Goal: Task Accomplishment & Management: Complete application form

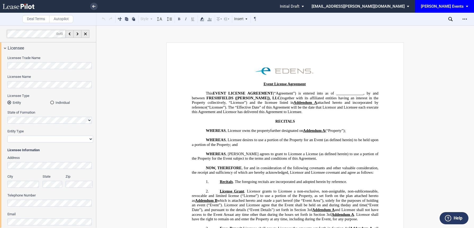
click at [52, 102] on div "Individual" at bounding box center [52, 103] width 4 height 4
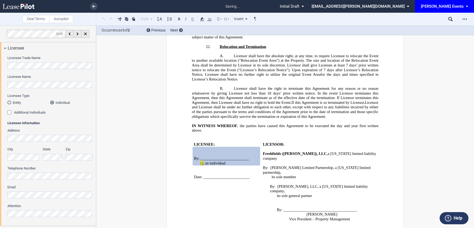
scroll to position [787, 0]
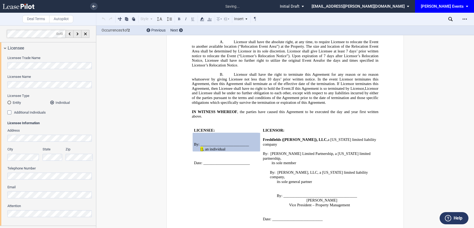
click at [11, 113] on div "Additional Individuals" at bounding box center [9, 112] width 5 height 5
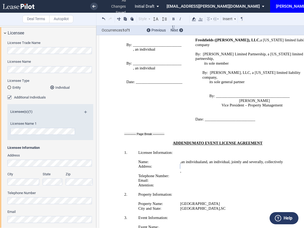
scroll to position [896, 0]
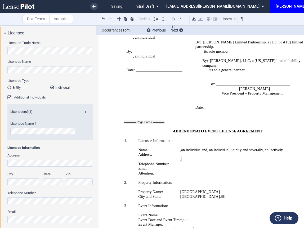
click at [0, 161] on html ".bocls-1{fill:#26354a;fill-rule:evenodd} Loading... × saving... Pending... Pend…" at bounding box center [152, 114] width 304 height 228
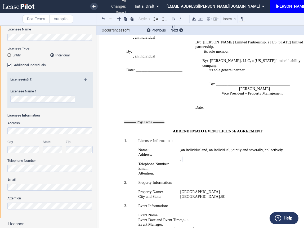
click at [10, 64] on div "Additional Individuals" at bounding box center [9, 65] width 5 height 5
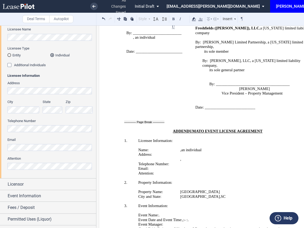
click at [0, 95] on html ".bocls-1{fill:#26354a;fill-rule:evenodd} Loading... × all changes saved Pending…" at bounding box center [152, 114] width 304 height 228
click at [0, 89] on html ".bocls-1{fill:#26354a;fill-rule:evenodd} Loading... × all changes saved Pending…" at bounding box center [152, 114] width 304 height 228
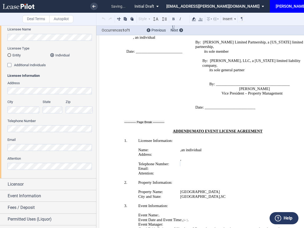
click at [19, 140] on label "Email" at bounding box center [50, 139] width 86 height 5
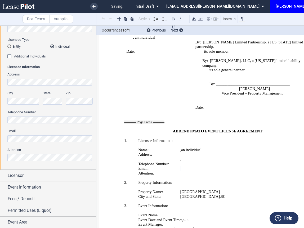
scroll to position [68, 0]
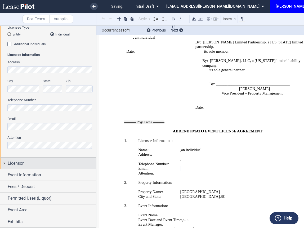
click at [24, 163] on div "Licensor" at bounding box center [52, 163] width 88 height 6
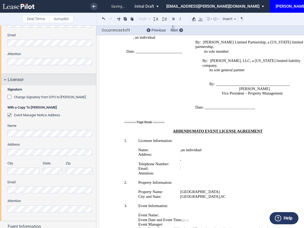
scroll to position [203, 0]
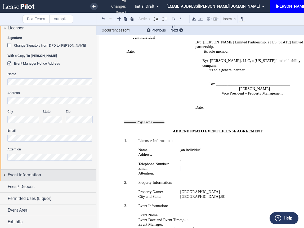
click at [20, 177] on span "Event Information" at bounding box center [24, 175] width 33 height 6
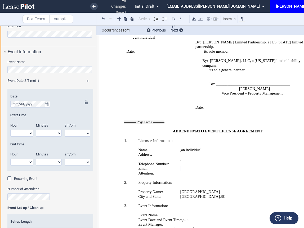
scroll to position [359, 0]
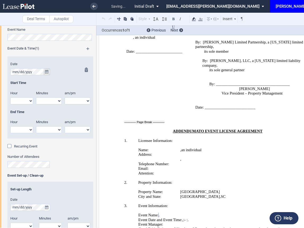
click at [47, 70] on icon "true" at bounding box center [46, 72] width 3 height 4
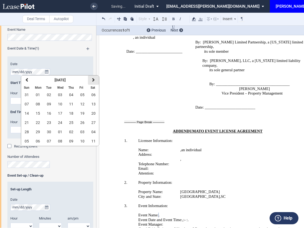
click at [91, 78] on button "next" at bounding box center [93, 79] width 11 height 9
click at [94, 102] on span "11" at bounding box center [93, 104] width 4 height 4
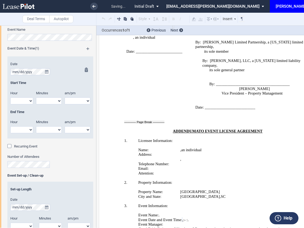
click at [26, 102] on select "1 2 3 4 5 6 7 8 9 10 11 12" at bounding box center [21, 100] width 23 height 7
select select "11"
click at [10, 97] on select "1 2 3 4 5 6 7 8 9 10 11 12" at bounding box center [21, 100] width 23 height 7
click at [44, 100] on select "00 05 10 15 20 25 30 35 40 45 50 55" at bounding box center [49, 100] width 26 height 7
select select "00"
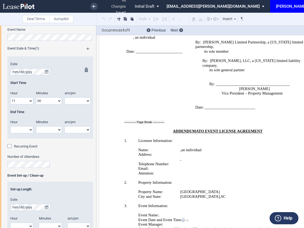
click at [36, 97] on select "00 05 10 15 20 25 30 35 40 45 50 55" at bounding box center [49, 100] width 26 height 7
click at [68, 101] on select "am pm" at bounding box center [78, 100] width 26 height 7
select select "am"
click at [65, 97] on select "am pm" at bounding box center [78, 100] width 26 height 7
click at [18, 131] on select "1 2 3 4 5 6 7 8 9 10 11 12" at bounding box center [21, 129] width 23 height 7
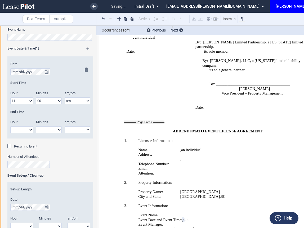
select select "3"
click at [10, 126] on select "1 2 3 4 5 6 7 8 9 10 11 12" at bounding box center [21, 129] width 23 height 7
click at [46, 128] on select "00 05 10 15 20 25 30 35 40 45 50 55" at bounding box center [49, 129] width 26 height 7
select select "00"
click at [36, 126] on select "00 05 10 15 20 25 30 35 40 45 50 55" at bounding box center [49, 129] width 26 height 7
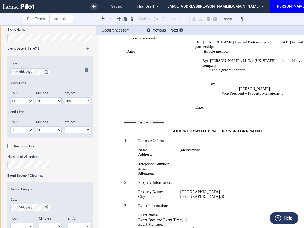
click at [70, 126] on div "am/pm" at bounding box center [77, 123] width 31 height 7
click at [70, 130] on select "am pm" at bounding box center [78, 129] width 26 height 7
select select "pm"
click at [65, 126] on select "am pm" at bounding box center [78, 129] width 26 height 7
click at [63, 166] on div "Number of Attendees" at bounding box center [50, 160] width 86 height 13
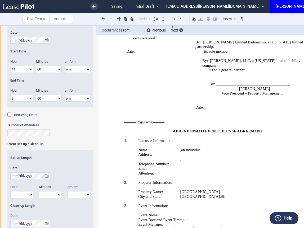
scroll to position [399, 0]
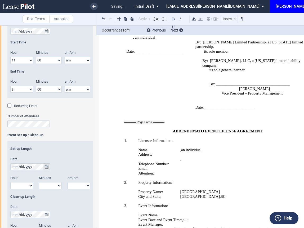
click at [47, 168] on icon "true" at bounding box center [46, 167] width 3 height 4
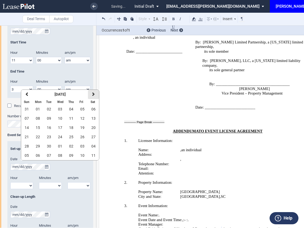
click at [92, 97] on button "next" at bounding box center [93, 94] width 11 height 9
click at [93, 116] on span "11" at bounding box center [93, 118] width 4 height 4
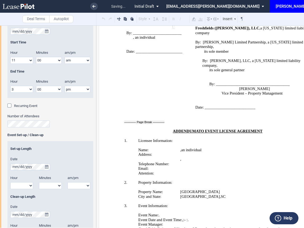
click at [26, 183] on select "1 2 3 4 5 6 7 8 9 10 11 12" at bounding box center [21, 185] width 23 height 7
select select "2"
click at [10, 182] on select "1 2 3 4 5 6 7 8 9 10 11 12" at bounding box center [21, 185] width 23 height 7
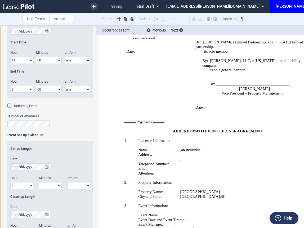
click at [45, 185] on select "00 05 10 15 20 25 30 35 40 45 50 55" at bounding box center [50, 185] width 23 height 7
select select "00"
click at [39, 182] on select "00 05 10 15 20 25 30 35 40 45 50 55" at bounding box center [50, 185] width 23 height 7
click at [71, 185] on select "am pm" at bounding box center [78, 185] width 23 height 7
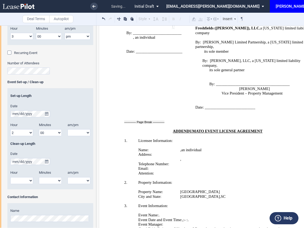
scroll to position [453, 0]
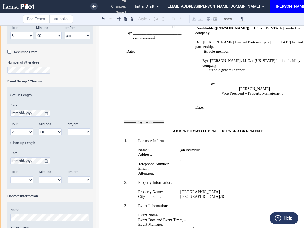
click at [76, 132] on select "am pm" at bounding box center [78, 131] width 23 height 7
select select "am"
click at [67, 128] on select "am pm" at bounding box center [78, 131] width 23 height 7
click at [25, 131] on select "1 2 3 4 5 6 7 8 9 10 11 12" at bounding box center [21, 131] width 23 height 7
click at [47, 162] on button "true" at bounding box center [46, 160] width 7 height 7
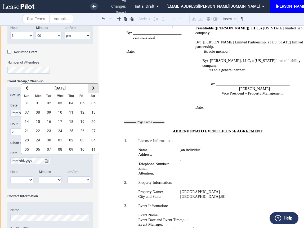
click at [92, 89] on icon "button" at bounding box center [93, 88] width 3 height 4
click at [94, 113] on span "11" at bounding box center [93, 112] width 4 height 4
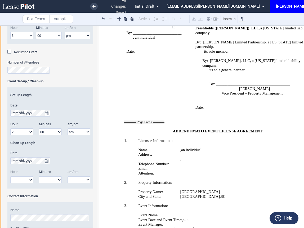
click at [25, 180] on select "1 2 3 4 5 6 7 8 9 10 11 12" at bounding box center [21, 179] width 23 height 7
select select "2"
click at [10, 176] on select "1 2 3 4 5 6 7 8 9 10 11 12" at bounding box center [21, 179] width 23 height 7
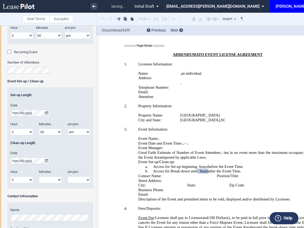
scroll to position [982, 0]
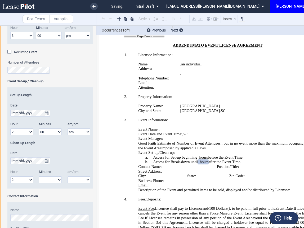
click at [49, 178] on select "00 05 10 15 20 25 30 35 40 45 50 55" at bounding box center [50, 179] width 23 height 7
select select "00"
click at [39, 176] on select "00 05 10 15 20 25 30 35 40 45 50 55" at bounding box center [50, 179] width 23 height 7
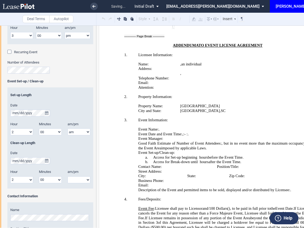
click at [73, 172] on span "am/pm" at bounding box center [72, 172] width 11 height 4
click at [73, 176] on select "am pm" at bounding box center [78, 179] width 23 height 7
click at [73, 178] on select "am pm" at bounding box center [78, 179] width 23 height 7
select select "pm"
click at [67, 176] on select "am pm" at bounding box center [78, 179] width 23 height 7
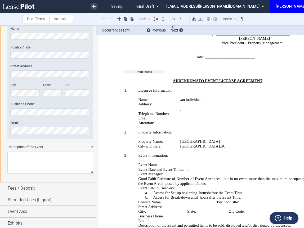
scroll to position [942, 0]
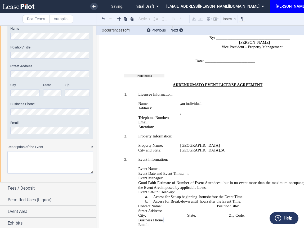
click at [0, 112] on html ".bocls-1{fill:#26354a;fill-rule:evenodd} Loading... × saving... Pending... Pend…" at bounding box center [152, 114] width 304 height 228
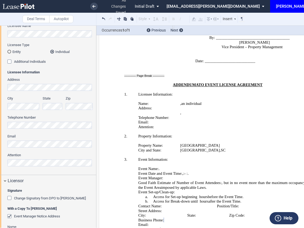
scroll to position [36, 0]
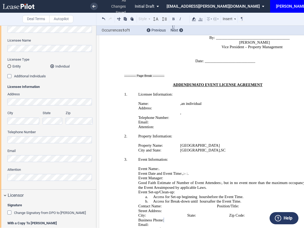
click at [0, 138] on html ".bocls-1{fill:#26354a;fill-rule:evenodd} Loading... × all changes saved Pending…" at bounding box center [152, 114] width 304 height 228
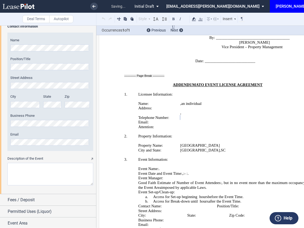
scroll to position [636, 0]
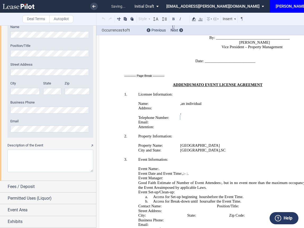
click at [22, 158] on textarea "Description of the Event" at bounding box center [50, 160] width 86 height 22
click at [95, 7] on link at bounding box center [93, 6] width 7 height 7
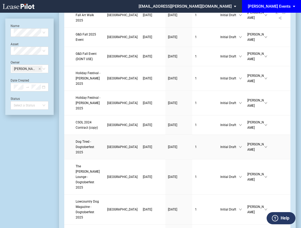
scroll to position [195, 0]
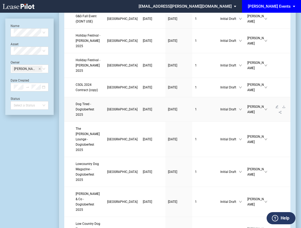
click at [87, 116] on span "Dog Tired - Dogtoberfest 2025" at bounding box center [85, 109] width 19 height 14
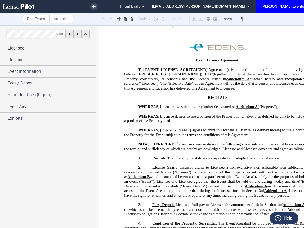
scroll to position [24, 0]
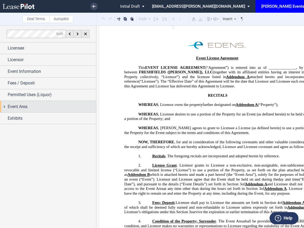
click at [44, 108] on div "Event Area" at bounding box center [52, 106] width 88 height 6
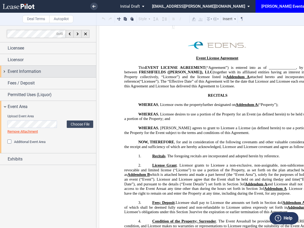
click at [35, 72] on span "Event Information" at bounding box center [24, 71] width 33 height 6
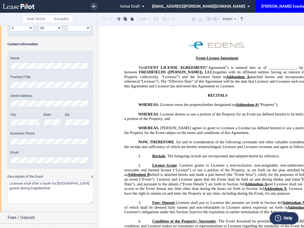
scroll to position [299, 0]
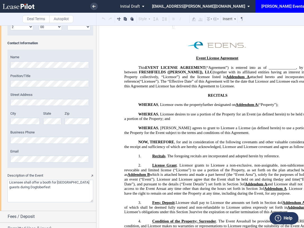
drag, startPoint x: 53, startPoint y: 187, endPoint x: 3, endPoint y: 182, distance: 49.7
click at [94, 7] on icon at bounding box center [93, 6] width 3 height 3
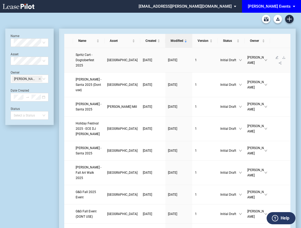
click at [86, 60] on span "Spritz Cart - Dogtoberfest 2025" at bounding box center [85, 60] width 19 height 14
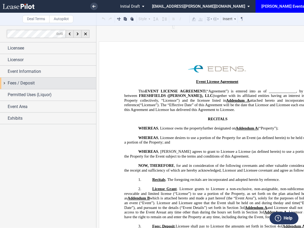
click at [37, 86] on div "Fees / Deposit" at bounding box center [52, 83] width 88 height 6
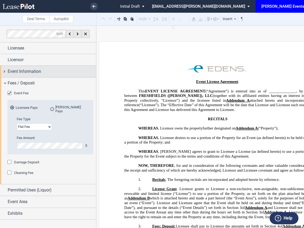
click at [31, 72] on span "Event Information" at bounding box center [24, 71] width 33 height 6
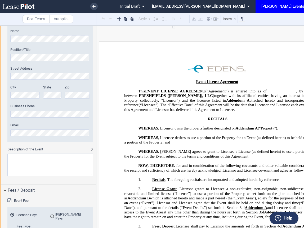
scroll to position [366, 0]
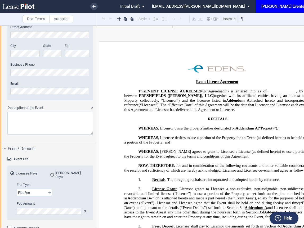
click at [23, 121] on textarea "Description of the Event" at bounding box center [50, 123] width 86 height 22
paste textarea "Licensee shall offer a booth for Freshfields Village guests during Dogtoberfest"
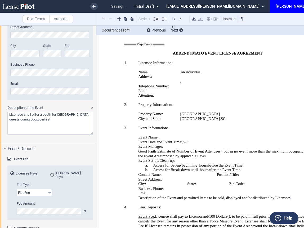
scroll to position [1011, 0]
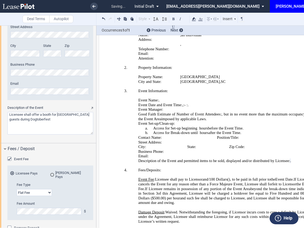
click at [10, 120] on textarea "Description of the Event" at bounding box center [50, 123] width 86 height 22
click at [48, 114] on textarea "Description of the Event" at bounding box center [50, 123] width 86 height 22
click at [40, 115] on textarea "Description of the Event" at bounding box center [50, 123] width 86 height 22
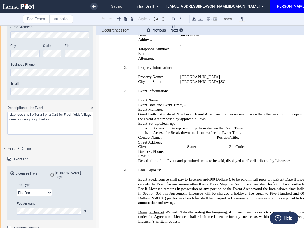
drag, startPoint x: 22, startPoint y: 120, endPoint x: 41, endPoint y: 120, distance: 19.3
click at [40, 120] on textarea "Description of the Event" at bounding box center [50, 123] width 86 height 22
click at [42, 120] on textarea "Description of the Event" at bounding box center [50, 123] width 86 height 22
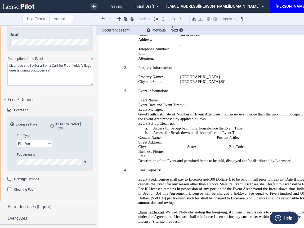
scroll to position [421, 0]
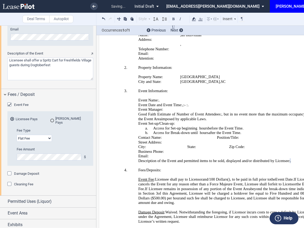
type textarea "Licensee shall offer a Spritz Cart for Freshfields Village guests during Dogtob…"
click at [11, 199] on span "Permitted Uses (Liquor)" at bounding box center [30, 201] width 44 height 6
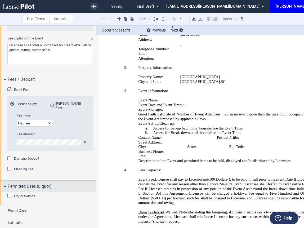
scroll to position [436, 0]
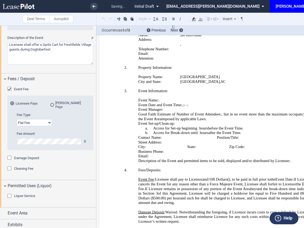
click at [8, 194] on div "Liquor Service" at bounding box center [9, 196] width 5 height 5
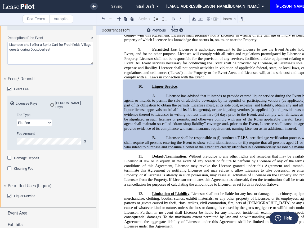
scroll to position [378, 0]
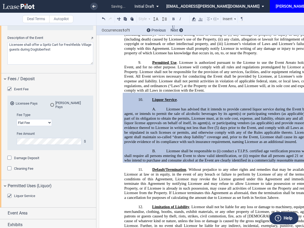
click at [9, 194] on div "Liquor Service" at bounding box center [9, 196] width 5 height 5
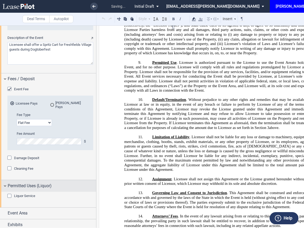
click at [15, 183] on span "Permitted Uses (Liquor)" at bounding box center [30, 186] width 44 height 6
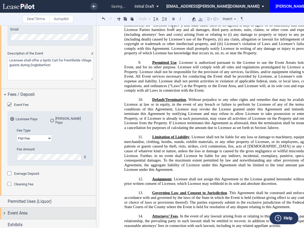
click at [22, 210] on span "Event Area" at bounding box center [18, 213] width 20 height 6
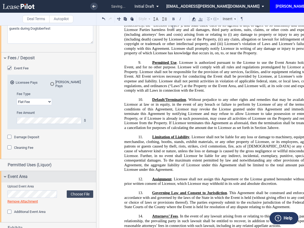
scroll to position [461, 0]
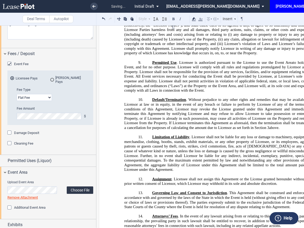
click at [83, 186] on label "Choose File" at bounding box center [80, 189] width 26 height 7
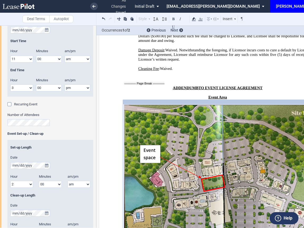
scroll to position [87, 0]
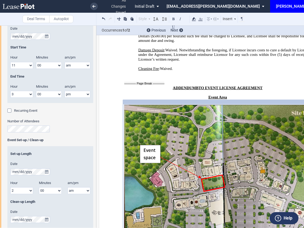
click at [10, 110] on div "Recurring Event" at bounding box center [9, 110] width 5 height 5
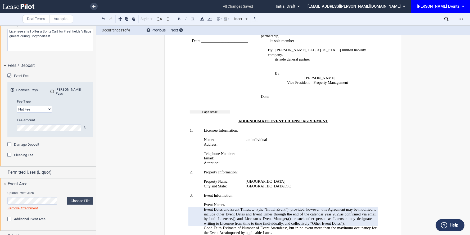
scroll to position [454, 0]
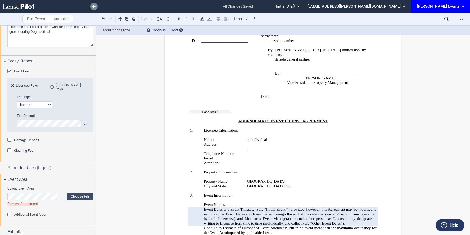
click at [94, 5] on icon at bounding box center [93, 6] width 3 height 3
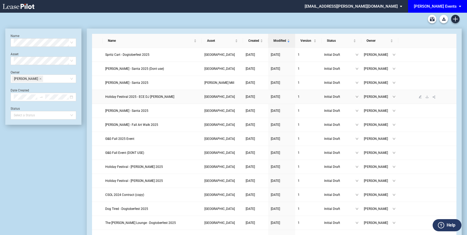
click at [152, 95] on span "Holiday Festival 2025 - ECE DJ Ben Felton" at bounding box center [139, 97] width 69 height 4
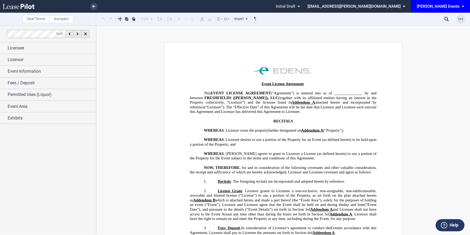
click at [458, 16] on div "Open Lease options menu" at bounding box center [460, 19] width 8 height 8
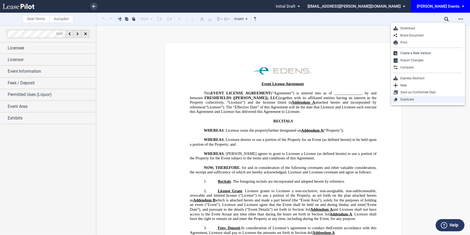
click at [409, 98] on div "Duplicate" at bounding box center [430, 99] width 65 height 4
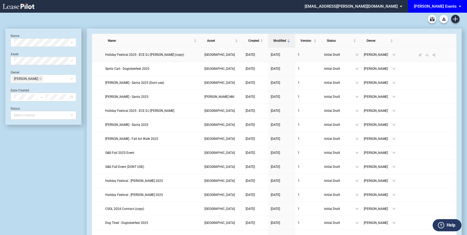
click at [135, 54] on span "Holiday Festival 2025 - ECE DJ [PERSON_NAME] (copy)" at bounding box center [144, 55] width 79 height 4
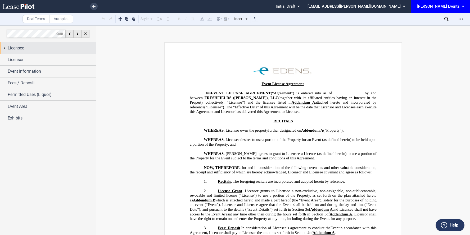
click at [42, 47] on div "Licensee" at bounding box center [52, 48] width 88 height 6
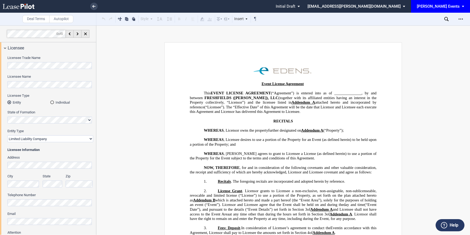
click at [0, 63] on html ".bocls-1{fill:#26354a;fill-rule:evenodd} Loading... × Pending... Pending... Ini…" at bounding box center [235, 117] width 470 height 235
click at [33, 110] on div "Licensee Type Entity Individual" at bounding box center [50, 101] width 86 height 17
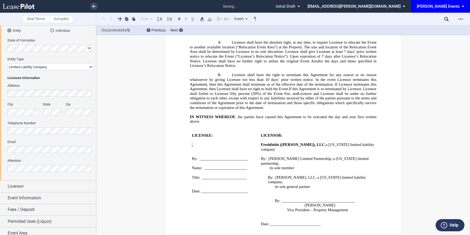
scroll to position [88, 0]
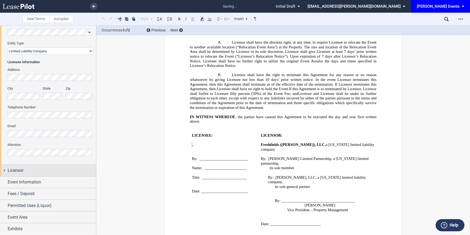
click at [25, 173] on div "Licensor" at bounding box center [52, 170] width 88 height 6
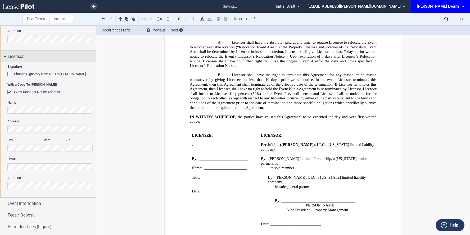
scroll to position [223, 0]
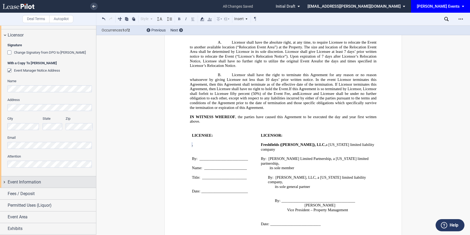
click at [26, 183] on span "Event Information" at bounding box center [24, 182] width 33 height 6
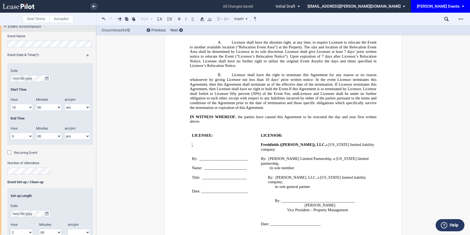
scroll to position [360, 0]
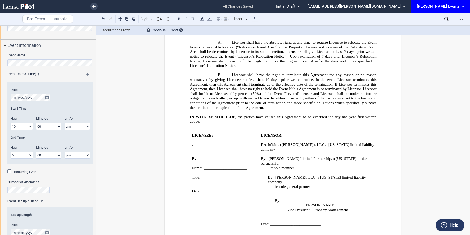
click at [0, 60] on html ".bocls-1{fill:#26354a;fill-rule:evenodd} Loading... × all changes saved Pending…" at bounding box center [235, 117] width 470 height 235
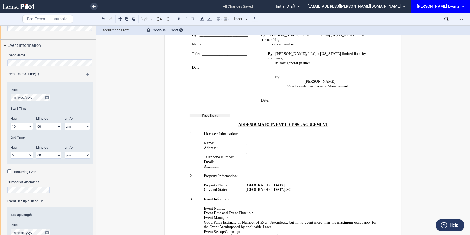
scroll to position [950, 0]
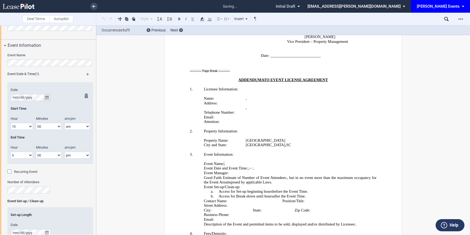
click at [47, 98] on icon "true" at bounding box center [46, 98] width 3 height 4
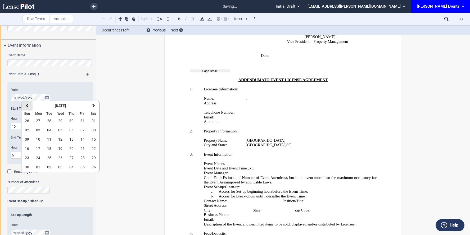
click at [27, 105] on icon "button" at bounding box center [27, 106] width 3 height 4
click at [94, 130] on span "11" at bounding box center [94, 130] width 4 height 4
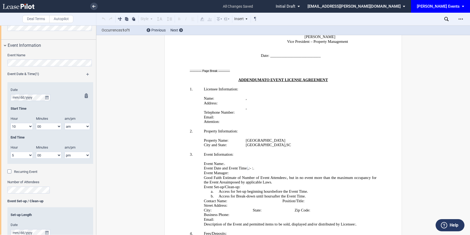
click at [18, 128] on select "1 2 3 4 5 6 7 8 9 10 11 12" at bounding box center [22, 126] width 22 height 7
select select "11"
click at [11, 123] on select "1 2 3 4 5 6 7 8 9 10 11 12" at bounding box center [22, 126] width 22 height 7
click at [21, 153] on select "1 2 3 4 5 6 7 8 9 10 11 12" at bounding box center [22, 155] width 22 height 7
select select "3"
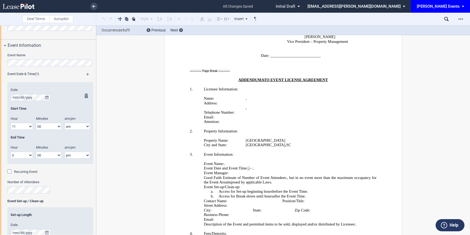
click at [11, 152] on select "1 2 3 4 5 6 7 8 9 10 11 12" at bounding box center [22, 155] width 22 height 7
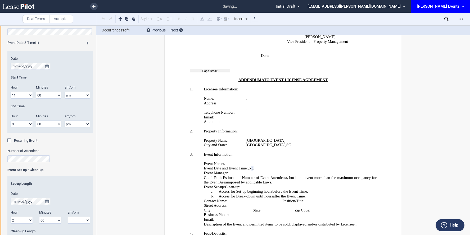
scroll to position [392, 0]
click at [0, 156] on html ".bocls-1{fill:#26354a;fill-rule:evenodd} Loading... × saving... Pending... Pend…" at bounding box center [235, 117] width 470 height 235
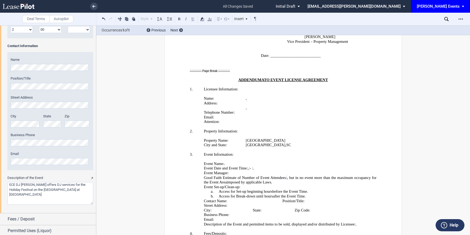
scroll to position [633, 0]
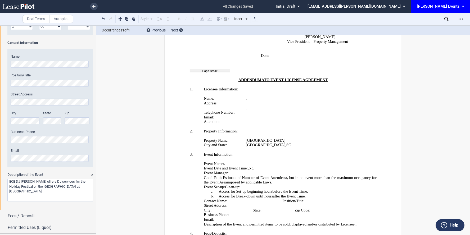
drag, startPoint x: 22, startPoint y: 181, endPoint x: 36, endPoint y: 181, distance: 14.5
click at [36, 181] on textarea "Description of the Event" at bounding box center [50, 190] width 86 height 22
drag, startPoint x: 59, startPoint y: 183, endPoint x: 92, endPoint y: 183, distance: 33.1
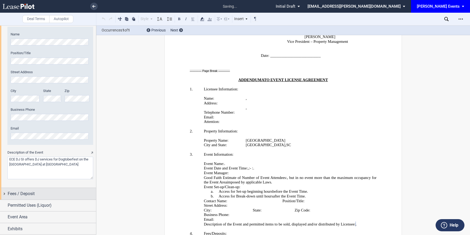
type textarea "ECE DJ SI offers DJ services for Dogtoberfest on the Village Green at Freshfiel…"
click at [53, 193] on div "Fees / Deposit" at bounding box center [52, 194] width 88 height 6
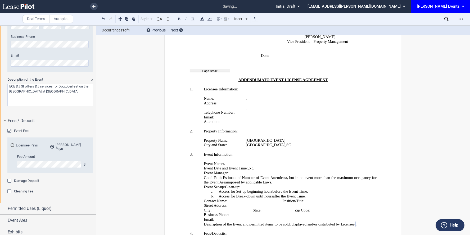
scroll to position [728, 0]
click at [11, 158] on div "Fee Amount $" at bounding box center [50, 163] width 79 height 19
click at [17, 207] on span "Permitted Uses (Liquor)" at bounding box center [30, 208] width 44 height 6
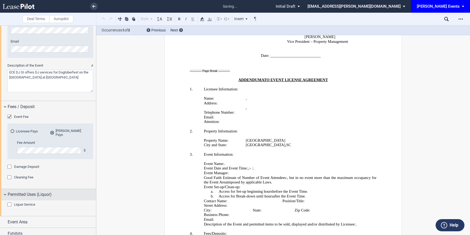
scroll to position [744, 0]
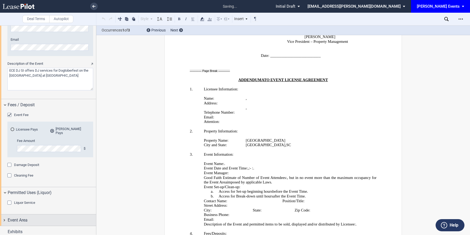
click at [17, 217] on span "Event Area" at bounding box center [18, 220] width 20 height 6
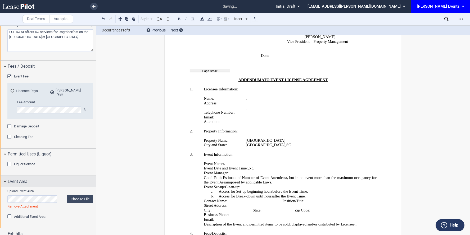
scroll to position [785, 0]
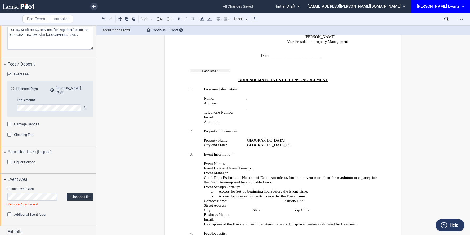
click at [80, 194] on label "Choose File" at bounding box center [80, 196] width 26 height 7
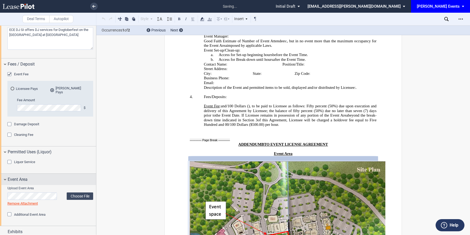
scroll to position [1088, 0]
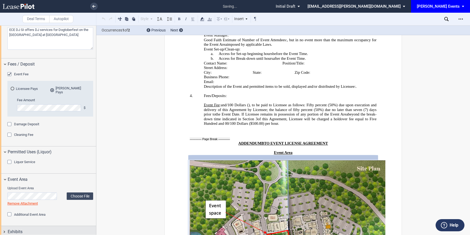
click at [28, 229] on div "Exhibits" at bounding box center [52, 232] width 88 height 6
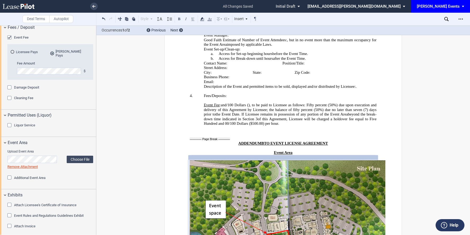
click at [11, 203] on div "Attach Licensee's Certificate of Insurance" at bounding box center [9, 205] width 5 height 5
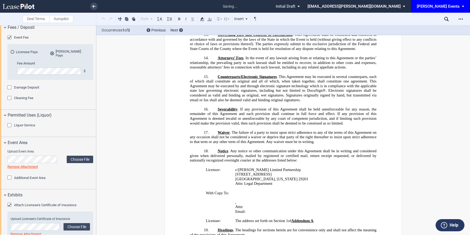
scroll to position [215, 0]
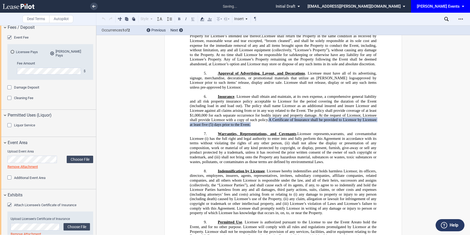
click at [11, 203] on div "Attach Licensee's Certificate of Insurance" at bounding box center [9, 205] width 5 height 5
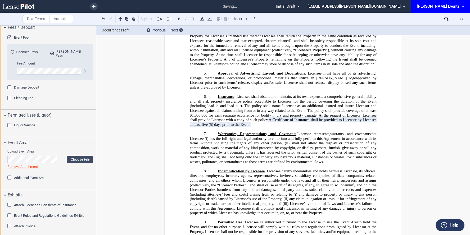
click at [9, 203] on div "Attach Licensee's Certificate of Insurance" at bounding box center [9, 205] width 5 height 5
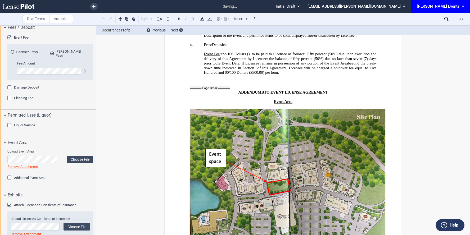
scroll to position [1174, 0]
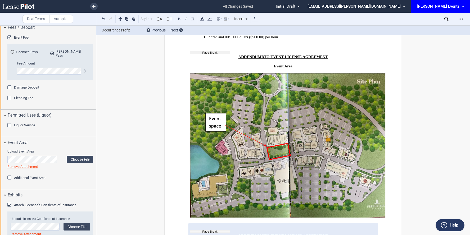
click at [9, 203] on div "Attach Licensee's Certificate of Insurance" at bounding box center [9, 205] width 5 height 5
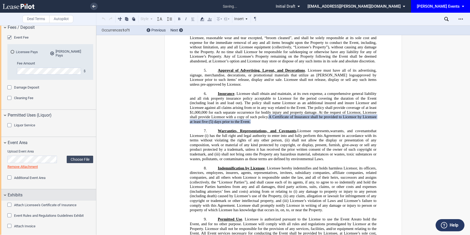
scroll to position [215, 0]
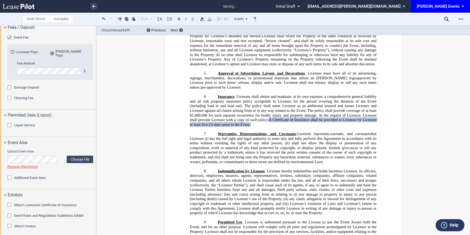
click at [269, 116] on p "6. Insurance . Licensee shall obtain and maintain, at its own expense, a compre…" at bounding box center [283, 110] width 186 height 33
click at [67, 192] on div "Exhibits" at bounding box center [52, 195] width 88 height 6
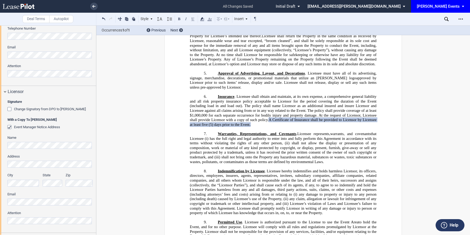
scroll to position [0, 0]
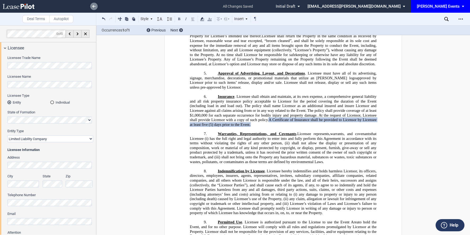
click at [94, 7] on icon at bounding box center [93, 6] width 3 height 3
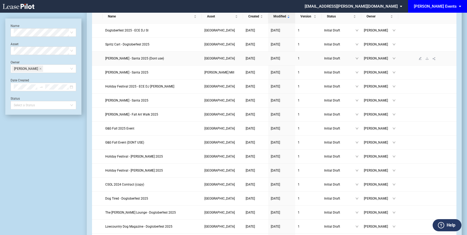
scroll to position [26, 0]
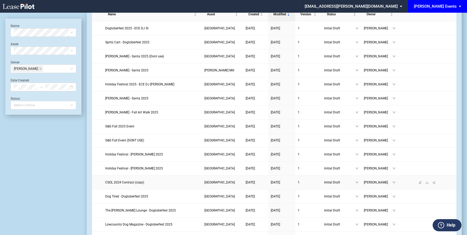
click at [119, 181] on span "CSOL 2024 Contract (copy)" at bounding box center [124, 183] width 39 height 4
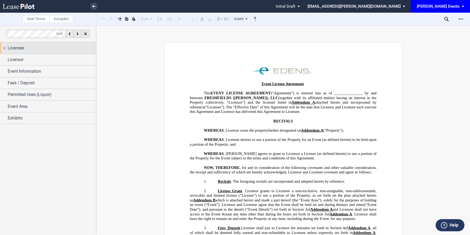
click at [47, 48] on div "Licensee" at bounding box center [52, 48] width 88 height 6
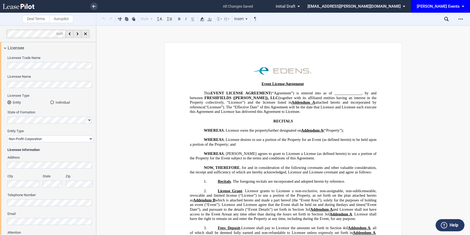
scroll to position [0, 20]
click at [100, 88] on div "Deal Terms Autopilot Style Normal 8pt 9pt 10pt 10.5pt 11pt 12pt 14pt 16pt Norma…" at bounding box center [235, 130] width 470 height 210
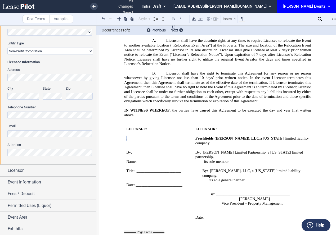
scroll to position [0, 0]
click at [0, 133] on html ".bocls-1{fill:#26354a;fill-rule:evenodd} Loading... × all changes saved Pending…" at bounding box center [168, 117] width 336 height 235
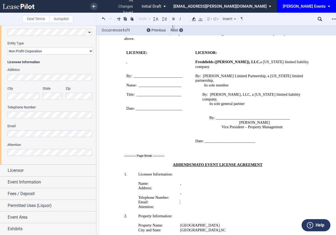
scroll to position [906, 0]
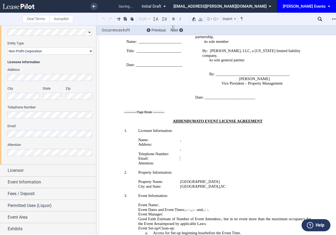
click at [0, 130] on div "Licensee Trade Name Licensee Name Licensee Type Entity Individual State of Form…" at bounding box center [48, 65] width 96 height 199
click at [0, 152] on html ".bocls-1{fill:#26354a;fill-rule:evenodd} Loading... × saving... Pending... Pend…" at bounding box center [168, 117] width 336 height 235
click at [23, 171] on span "Licensor" at bounding box center [16, 170] width 16 height 6
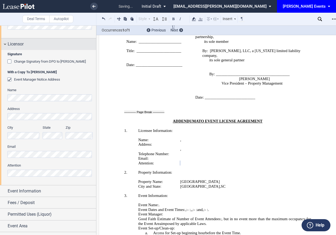
scroll to position [223, 0]
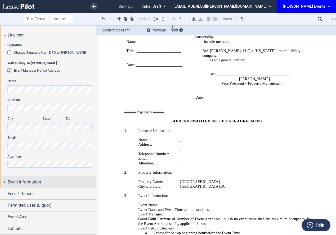
click at [20, 180] on span "Event Information" at bounding box center [24, 182] width 33 height 6
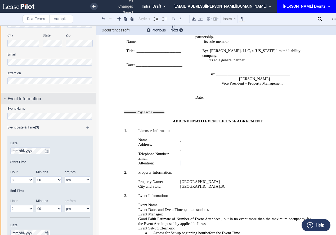
scroll to position [339, 0]
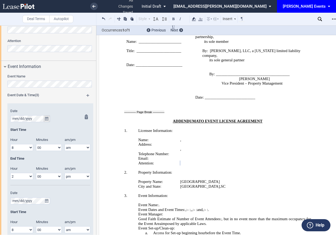
click at [48, 117] on icon "true" at bounding box center [46, 119] width 3 height 4
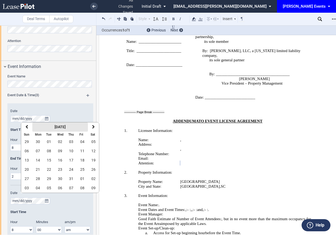
click at [61, 125] on strong "[DATE]" at bounding box center [59, 127] width 11 height 4
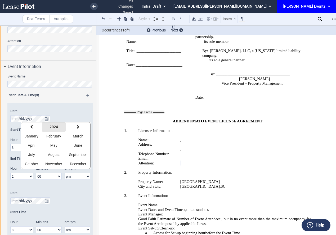
click at [56, 125] on strong "2024" at bounding box center [53, 127] width 8 height 4
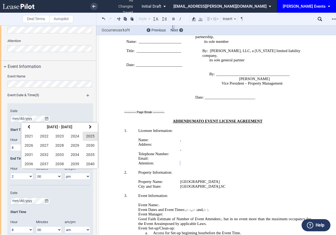
click at [88, 135] on span "2025" at bounding box center [90, 136] width 8 height 4
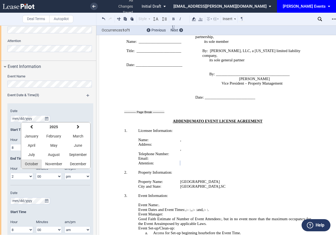
click at [38, 162] on span "October" at bounding box center [31, 164] width 13 height 4
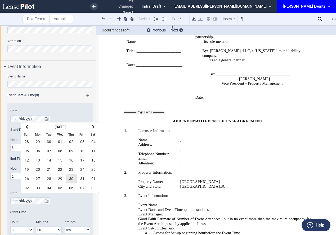
click at [71, 178] on span "30" at bounding box center [71, 179] width 4 height 4
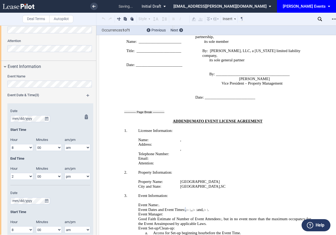
click at [24, 148] on select "1 2 3 4 5 6 7 8 9 10 11 12" at bounding box center [21, 147] width 23 height 7
select select "9"
click at [10, 144] on select "1 2 3 4 5 6 7 8 9 10 11 12" at bounding box center [21, 147] width 23 height 7
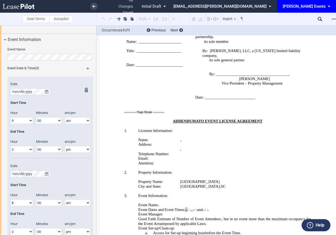
scroll to position [367, 0]
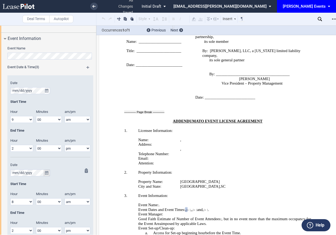
click at [47, 174] on icon "true" at bounding box center [46, 173] width 3 height 4
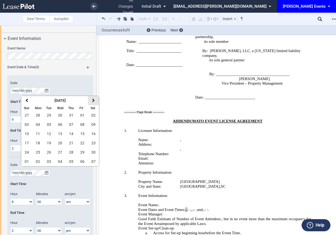
click at [94, 99] on icon "button" at bounding box center [93, 100] width 3 height 4
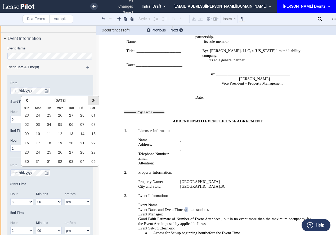
click at [94, 99] on icon "button" at bounding box center [93, 100] width 3 height 4
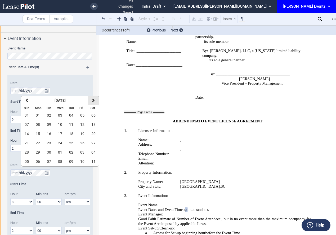
click at [94, 99] on icon "button" at bounding box center [93, 100] width 3 height 4
click at [80, 151] on span "31" at bounding box center [82, 152] width 4 height 4
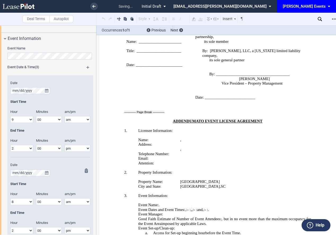
click at [24, 203] on select "1 2 3 4 5 6 7 8 9 10 11 12" at bounding box center [21, 201] width 23 height 7
select select "9"
click at [10, 198] on select "1 2 3 4 5 6 7 8 9 10 11 12" at bounding box center [21, 201] width 23 height 7
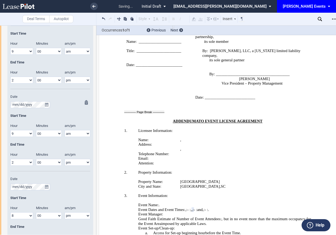
scroll to position [436, 0]
click at [45, 185] on icon "true" at bounding box center [46, 186] width 3 height 4
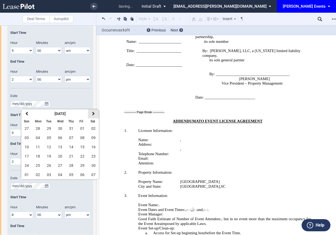
click at [93, 112] on icon "button" at bounding box center [93, 114] width 3 height 4
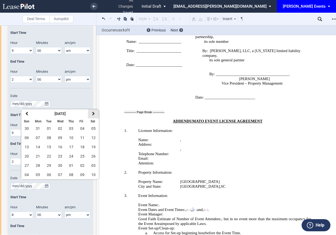
click at [93, 112] on icon "button" at bounding box center [93, 114] width 3 height 4
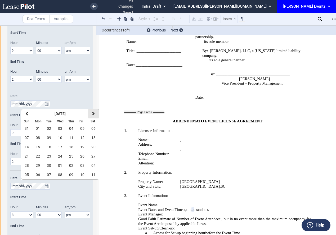
click at [93, 112] on icon "button" at bounding box center [93, 114] width 3 height 4
click at [93, 113] on icon "button" at bounding box center [93, 114] width 3 height 4
click at [92, 128] on span "01" at bounding box center [93, 128] width 4 height 4
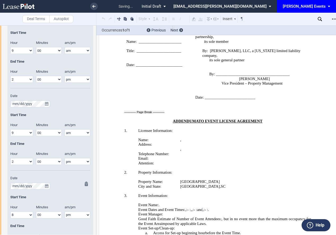
scroll to position [452, 0]
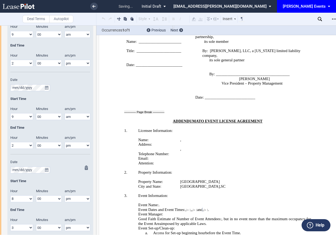
click at [25, 200] on select "1 2 3 4 5 6 7 8 9 10 11 12" at bounding box center [21, 198] width 23 height 7
select select "9"
click at [10, 195] on select "1 2 3 4 5 6 7 8 9 10 11 12" at bounding box center [21, 198] width 23 height 7
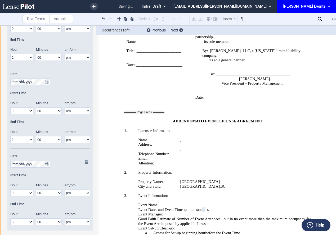
scroll to position [458, 0]
click at [23, 220] on select "1 2 3 4 5 6 7 8 9 10 11 12" at bounding box center [21, 221] width 23 height 7
select select "2"
click at [10, 218] on select "1 2 3 4 5 6 7 8 9 10 11 12" at bounding box center [21, 221] width 23 height 7
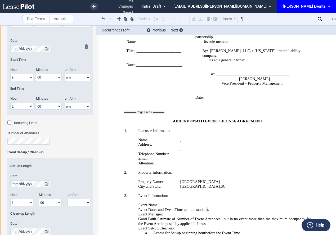
scroll to position [574, 0]
click at [0, 141] on div "Event Name Event Date & Time (3) Date Start Time Hour 1 2 3 4 5 6 7 8 9 10 11 12" at bounding box center [48, 135] width 96 height 596
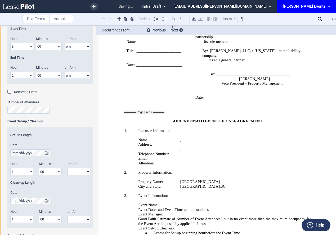
scroll to position [604, 0]
click at [46, 151] on button "true" at bounding box center [46, 153] width 7 height 7
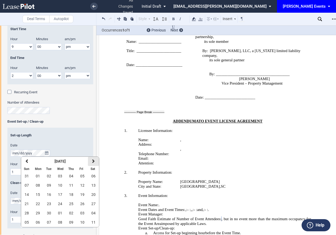
click at [91, 160] on button "next" at bounding box center [93, 161] width 11 height 9
click at [68, 212] on button "30" at bounding box center [71, 213] width 11 height 9
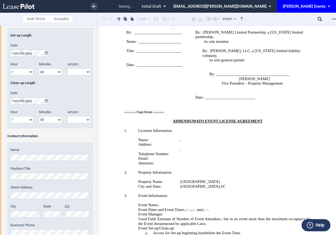
scroll to position [705, 0]
click at [46, 100] on icon "true" at bounding box center [46, 100] width 3 height 4
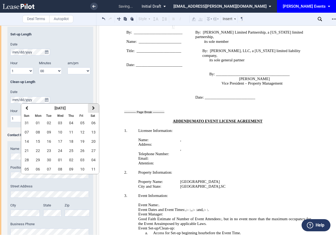
click at [92, 107] on icon "button" at bounding box center [93, 108] width 3 height 4
click at [92, 161] on span "01" at bounding box center [93, 160] width 4 height 4
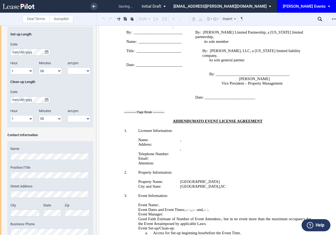
scroll to position [732, 0]
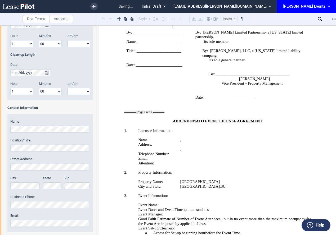
click at [0, 125] on html ".bocls-1{fill:#26354a;fill-rule:evenodd} Loading... × saving... Pending... Pend…" at bounding box center [168, 117] width 336 height 235
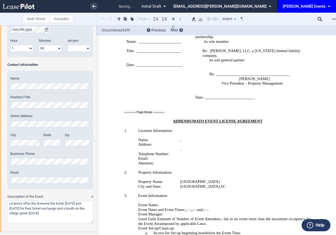
scroll to position [800, 0]
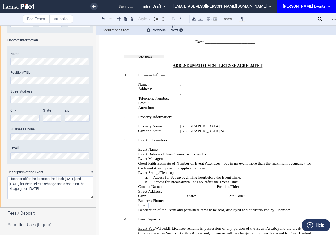
scroll to position [1010, 0]
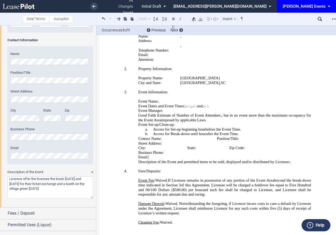
drag, startPoint x: 29, startPoint y: 185, endPoint x: 66, endPoint y: 185, distance: 36.2
click at [66, 185] on textarea "Description of the Event" at bounding box center [50, 187] width 86 height 22
click at [53, 191] on textarea "Description of the Event" at bounding box center [50, 187] width 86 height 22
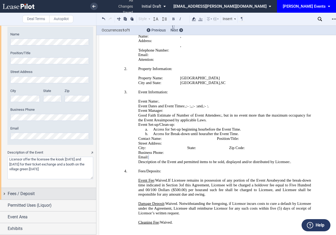
click at [43, 192] on div "Fees / Deposit" at bounding box center [52, 194] width 88 height 6
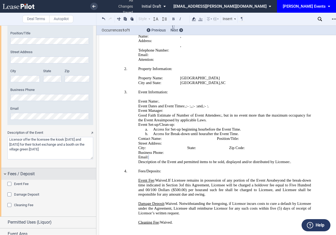
scroll to position [856, 0]
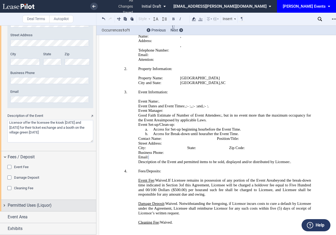
click at [29, 202] on span "Permitted Uses (Liquor)" at bounding box center [30, 205] width 44 height 6
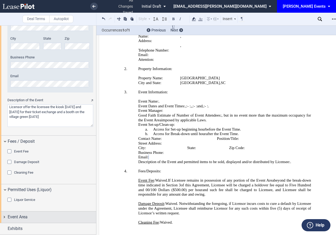
click at [25, 215] on span "Event Area" at bounding box center [18, 217] width 20 height 6
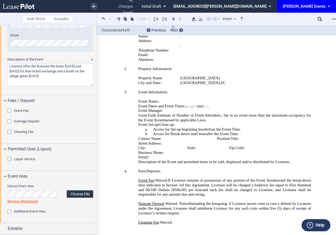
click at [83, 193] on label "Choose File" at bounding box center [80, 193] width 26 height 7
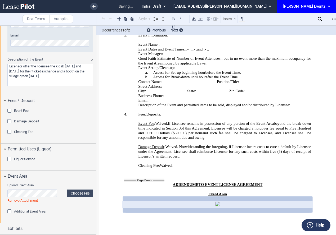
scroll to position [1170, 0]
click at [31, 199] on link "Remove Attachment" at bounding box center [22, 201] width 30 height 4
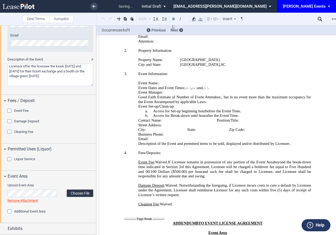
click at [79, 192] on label "Choose File" at bounding box center [80, 193] width 26 height 7
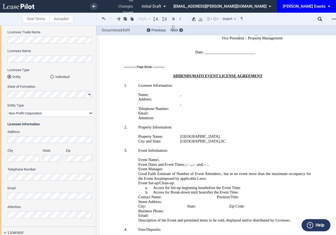
scroll to position [0, 0]
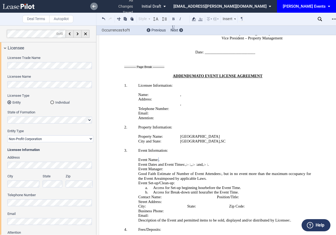
click at [95, 6] on use at bounding box center [93, 6] width 3 height 3
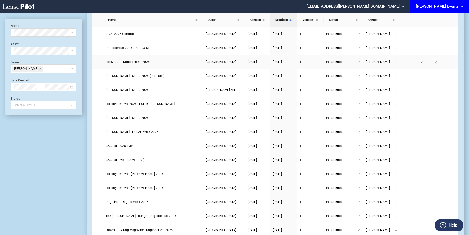
scroll to position [22, 0]
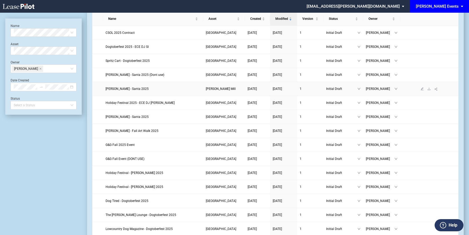
click at [142, 90] on span "[PERSON_NAME] - Santa 2025" at bounding box center [127, 89] width 43 height 4
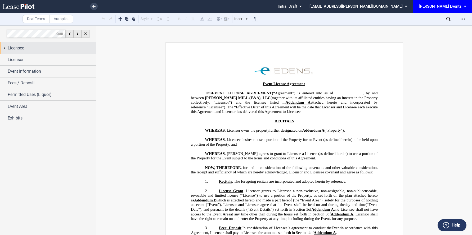
click at [47, 50] on div "Licensee" at bounding box center [52, 48] width 88 height 6
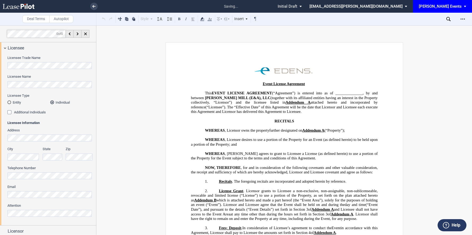
click at [94, 5] on icon at bounding box center [93, 6] width 3 height 3
